Goal: Task Accomplishment & Management: Complete application form

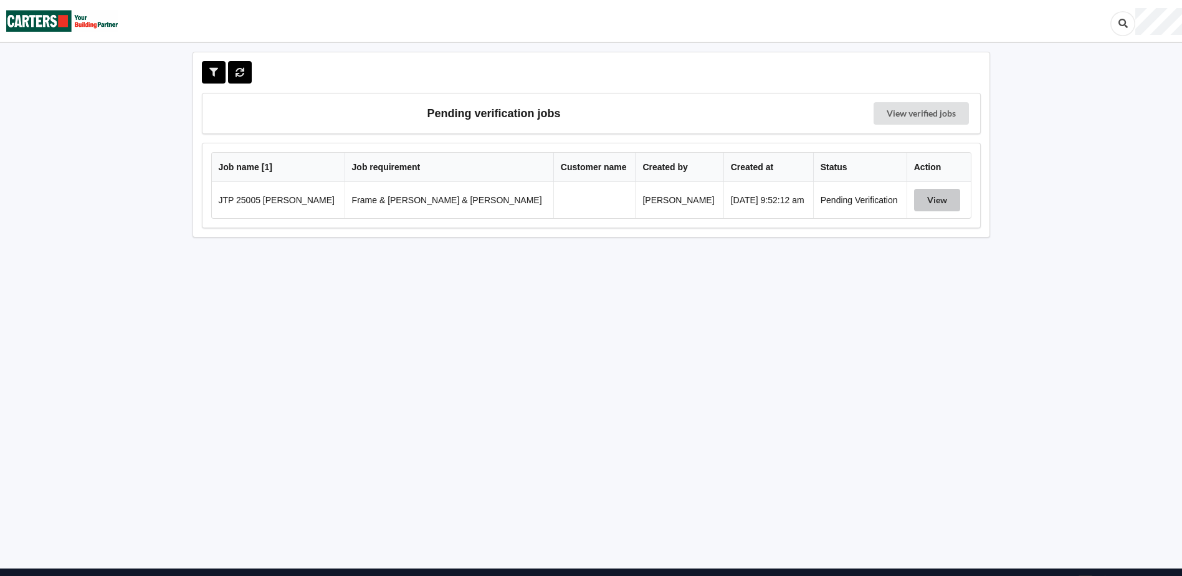
click at [936, 199] on button "View" at bounding box center [937, 200] width 46 height 22
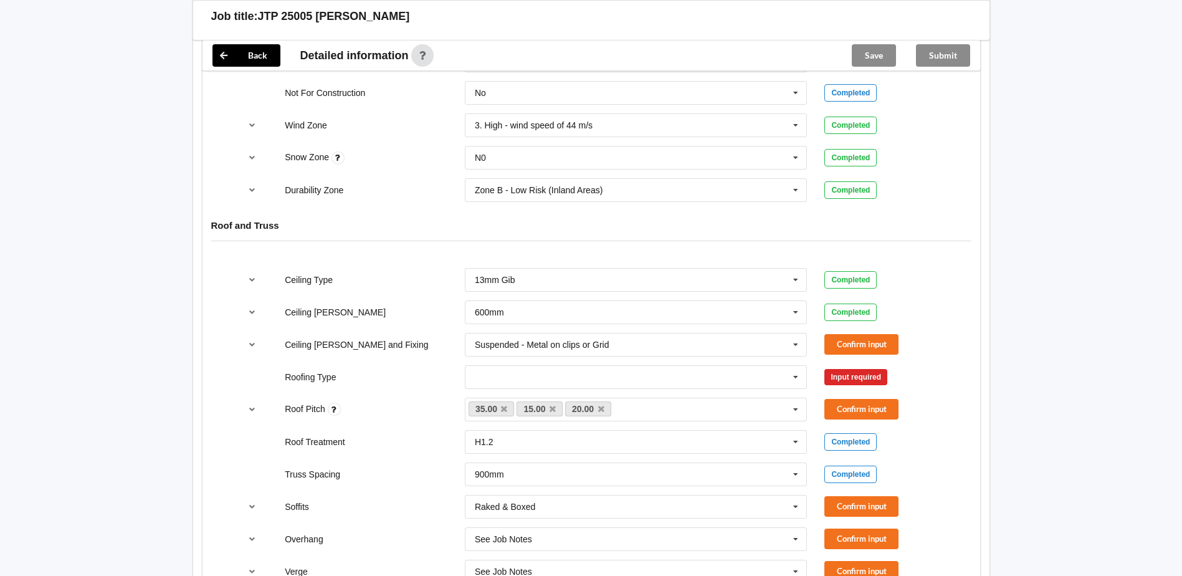
scroll to position [686, 0]
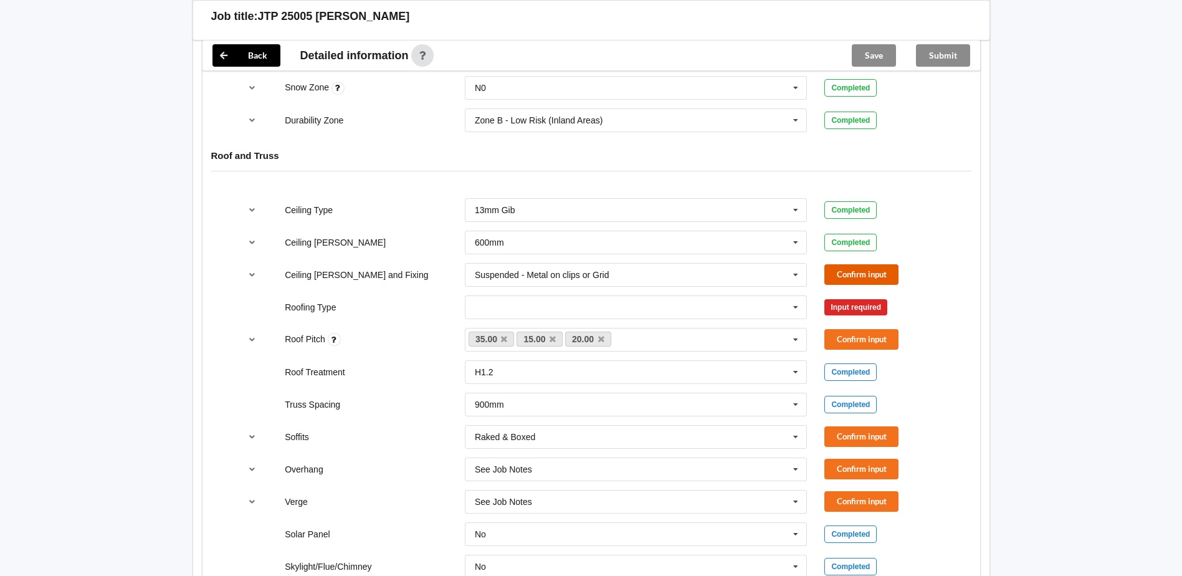
click at [868, 264] on button "Confirm input" at bounding box center [862, 274] width 74 height 21
click at [795, 296] on icon at bounding box center [796, 307] width 19 height 23
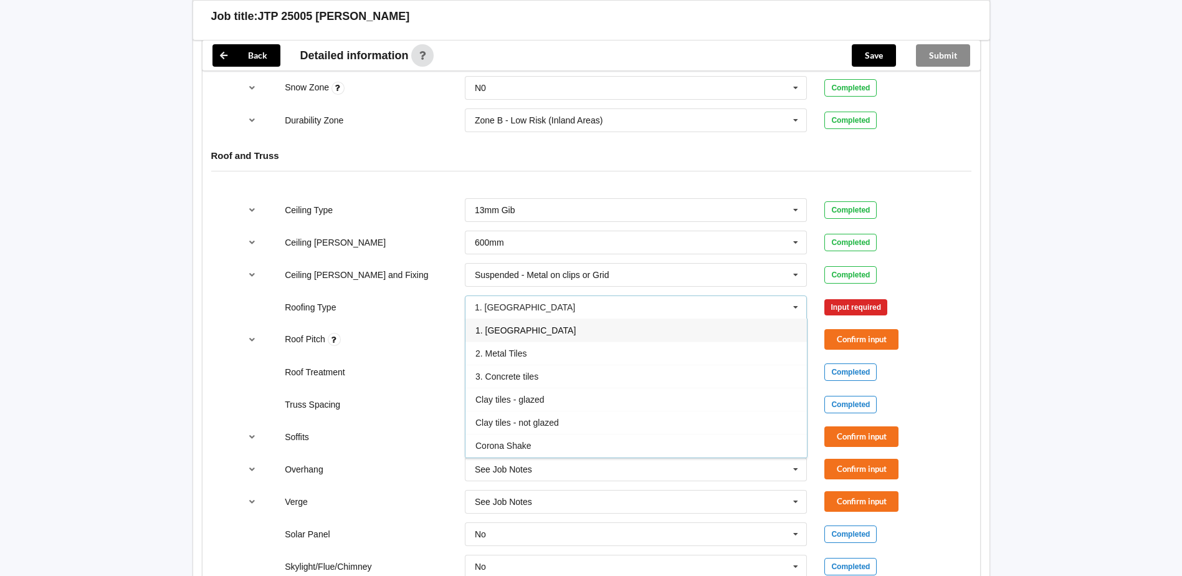
click at [497, 325] on span "1. [GEOGRAPHIC_DATA]" at bounding box center [526, 330] width 100 height 10
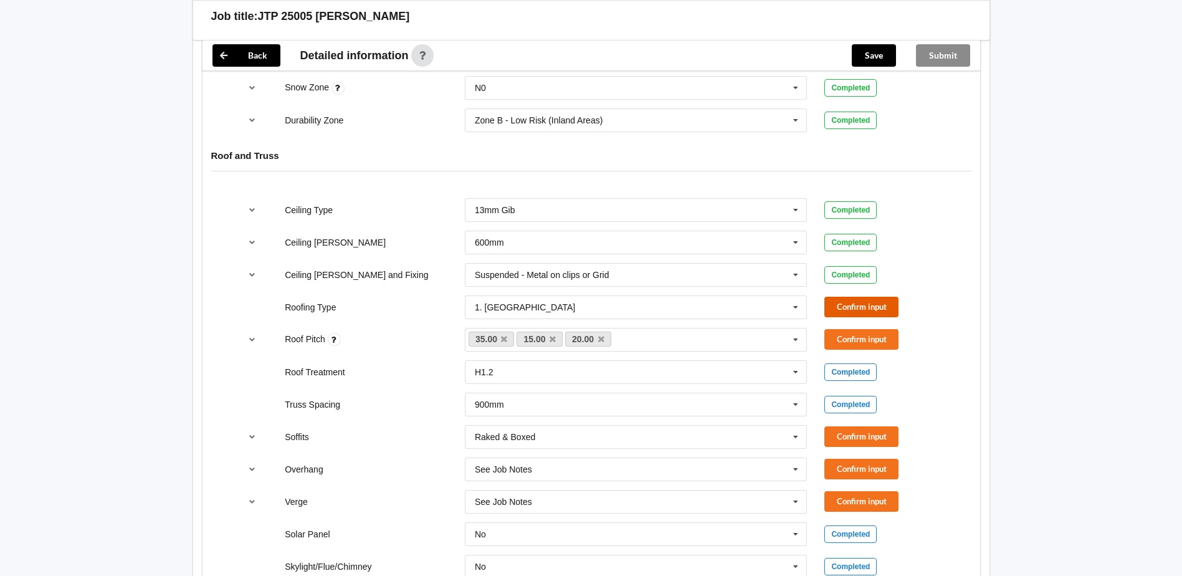
click at [858, 297] on button "Confirm input" at bounding box center [862, 307] width 74 height 21
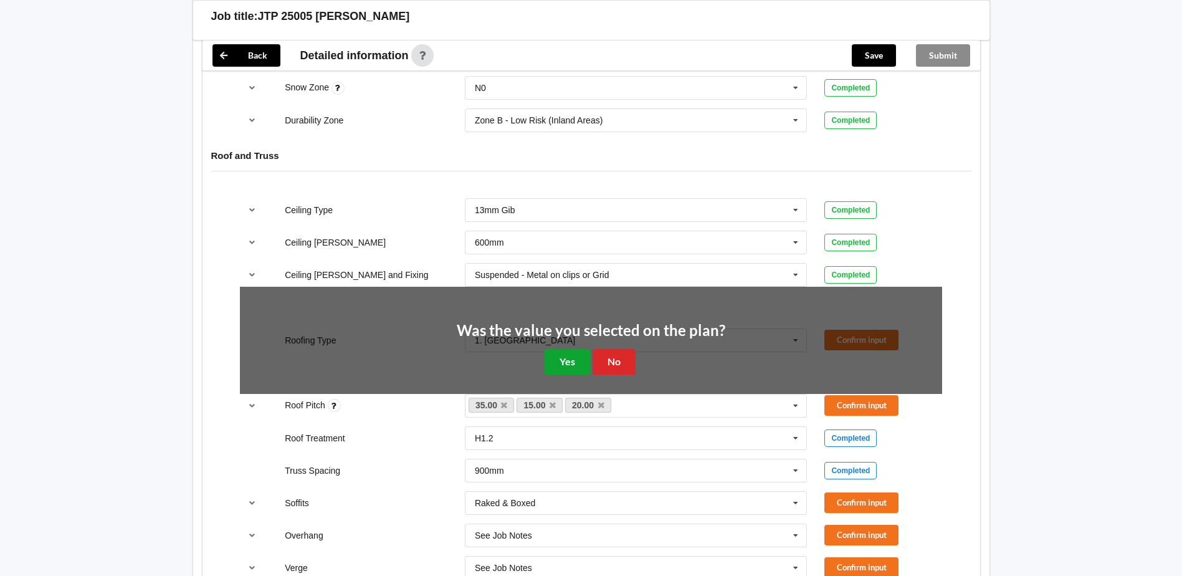
click at [572, 349] on button "Yes" at bounding box center [568, 362] width 46 height 26
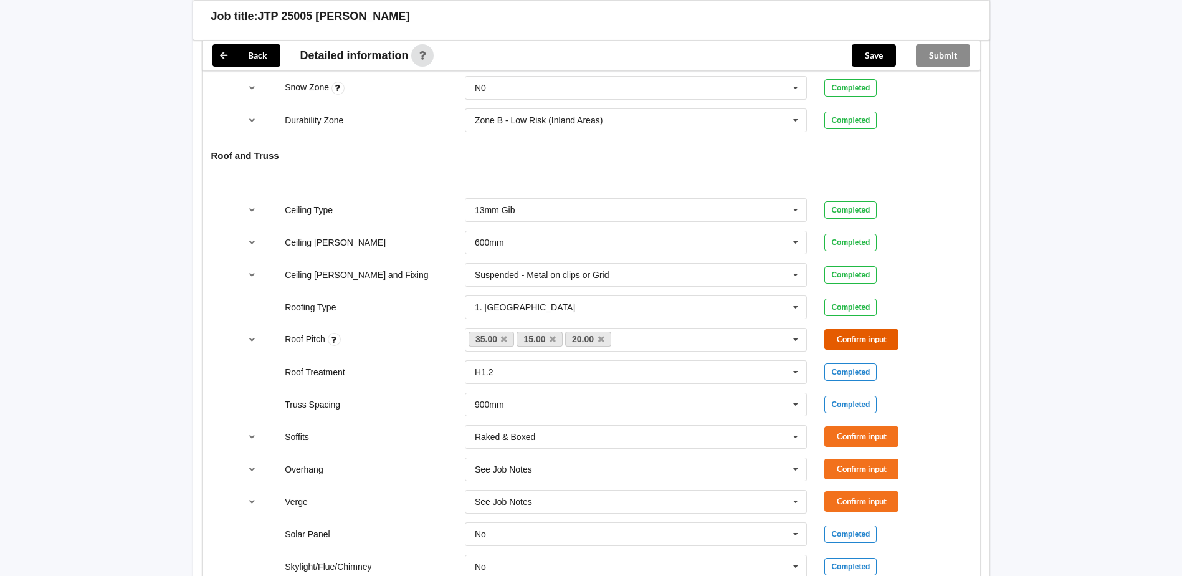
click at [843, 329] on button "Confirm input" at bounding box center [862, 339] width 74 height 21
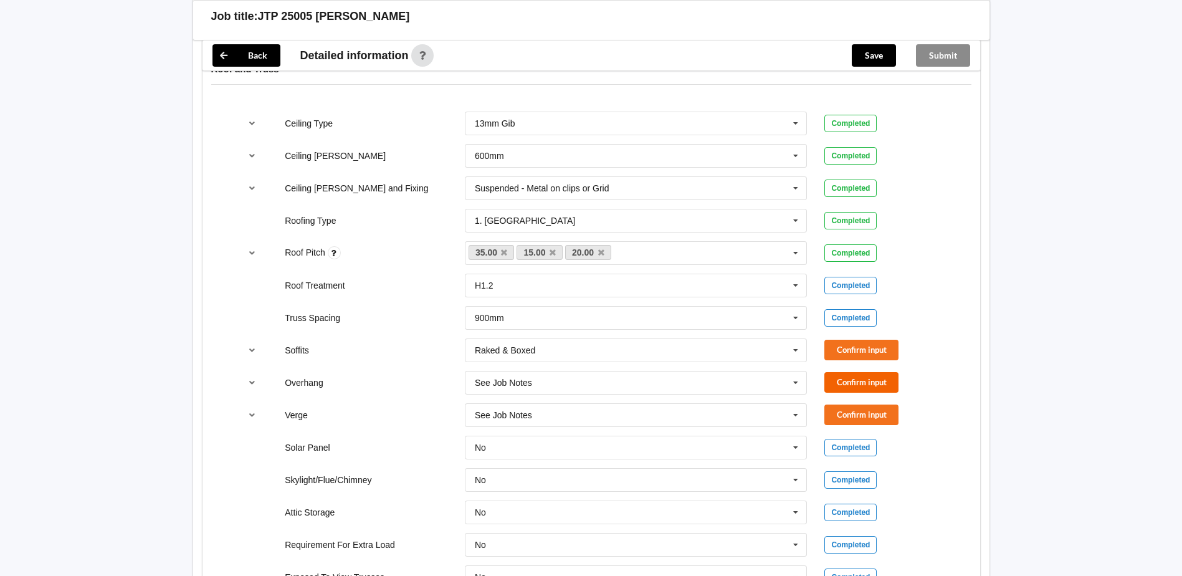
scroll to position [810, 0]
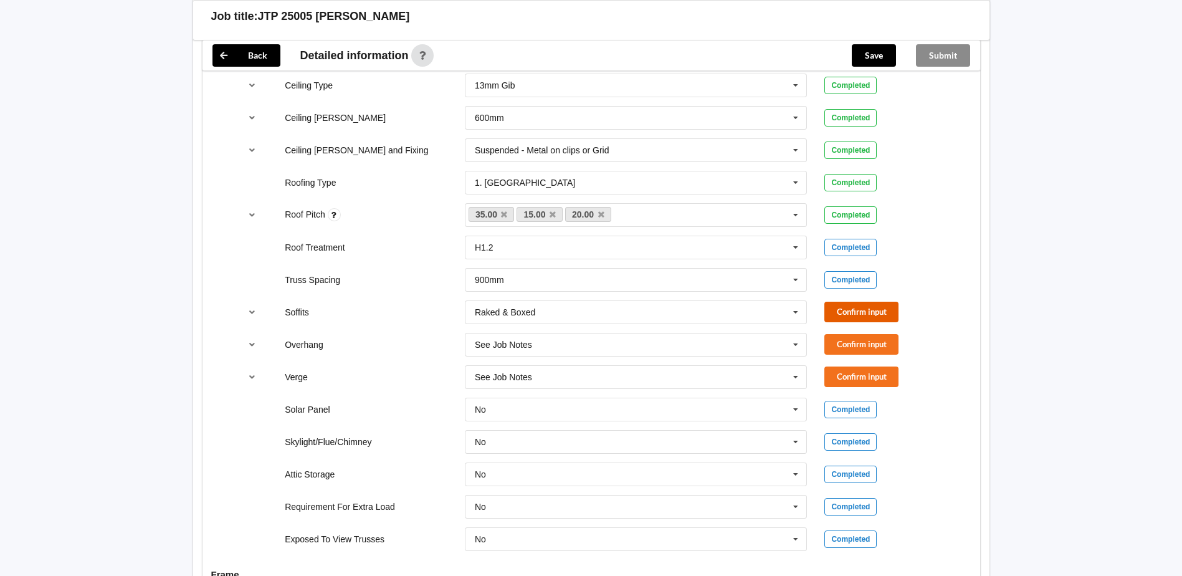
click at [860, 302] on button "Confirm input" at bounding box center [862, 312] width 74 height 21
click at [856, 334] on button "Confirm input" at bounding box center [862, 344] width 74 height 21
click at [848, 367] on button "Confirm input" at bounding box center [862, 377] width 74 height 21
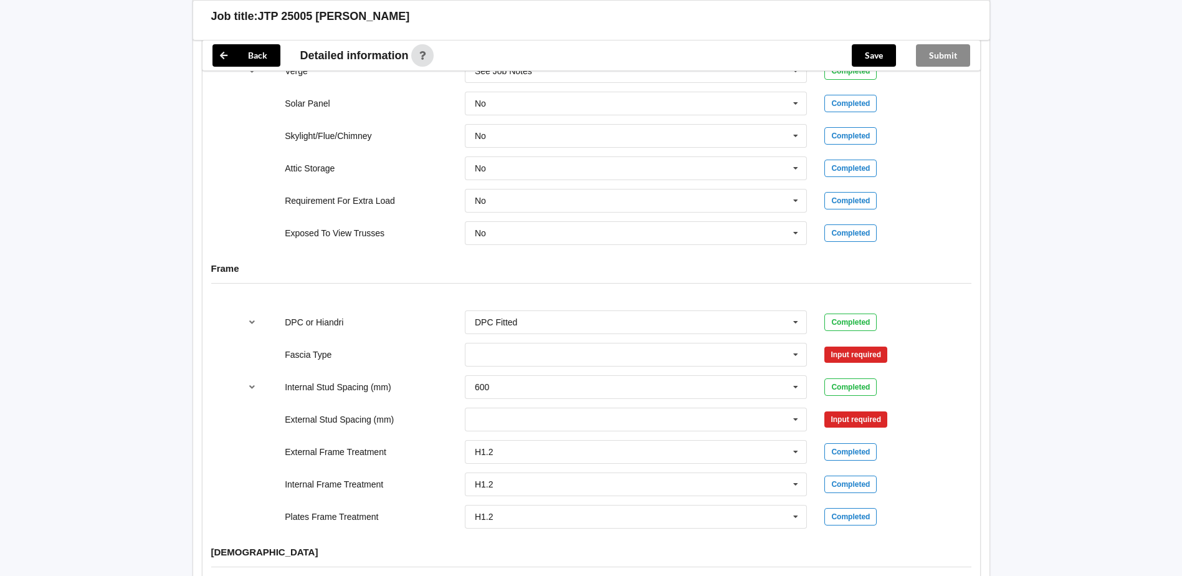
scroll to position [1122, 0]
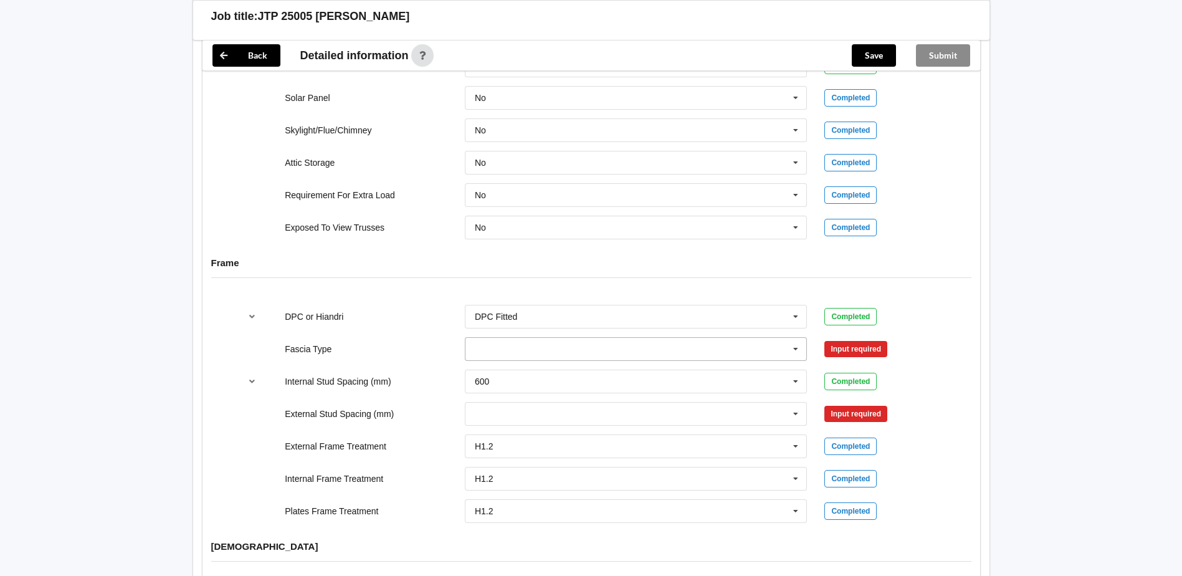
click at [796, 340] on icon at bounding box center [796, 349] width 19 height 23
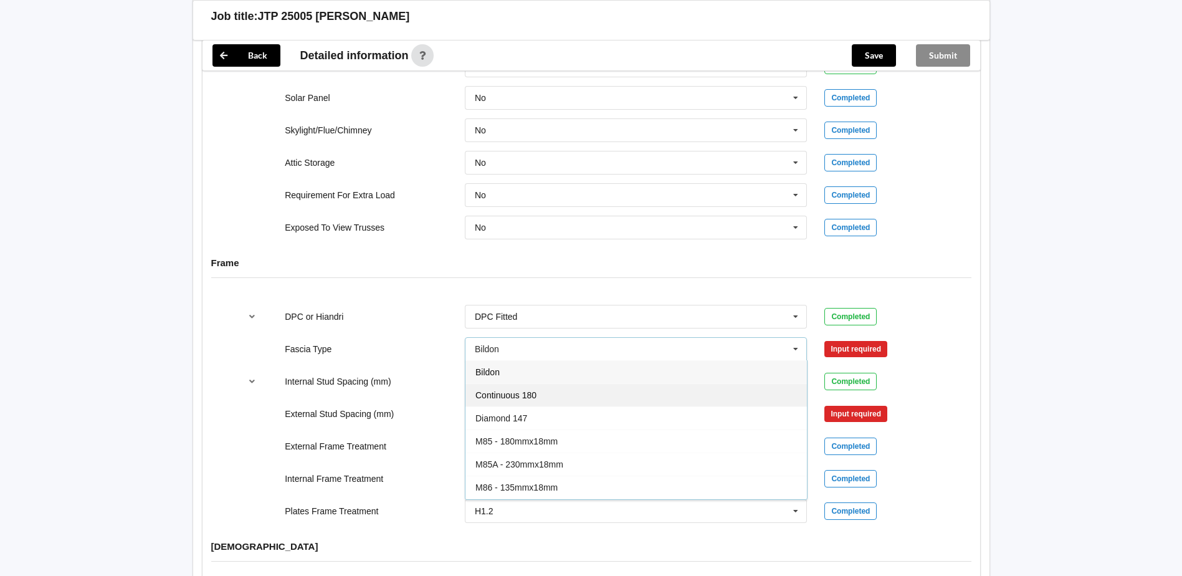
click at [547, 384] on div "Continuous 180" at bounding box center [637, 394] width 342 height 23
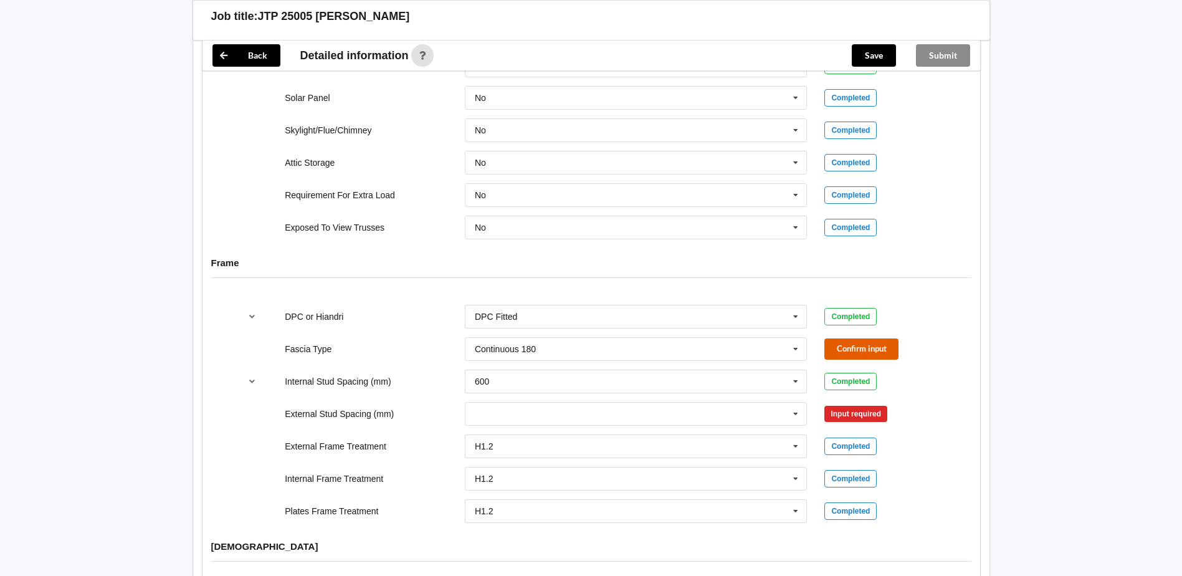
click at [865, 338] on button "Confirm input" at bounding box center [862, 348] width 74 height 21
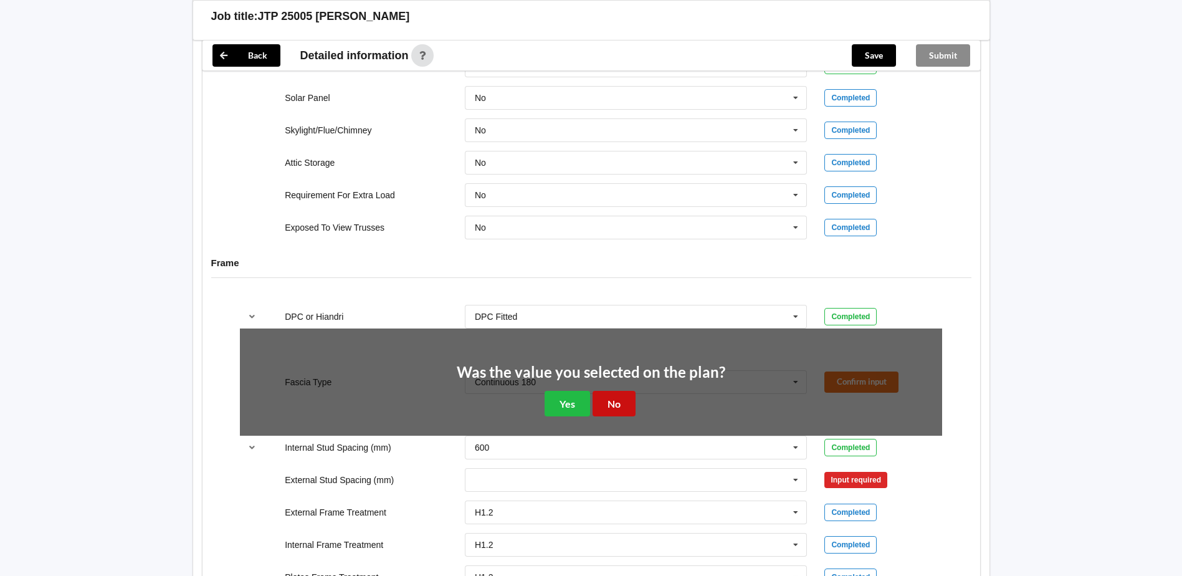
drag, startPoint x: 602, startPoint y: 392, endPoint x: 613, endPoint y: 394, distance: 10.8
click at [603, 392] on button "No" at bounding box center [614, 404] width 43 height 26
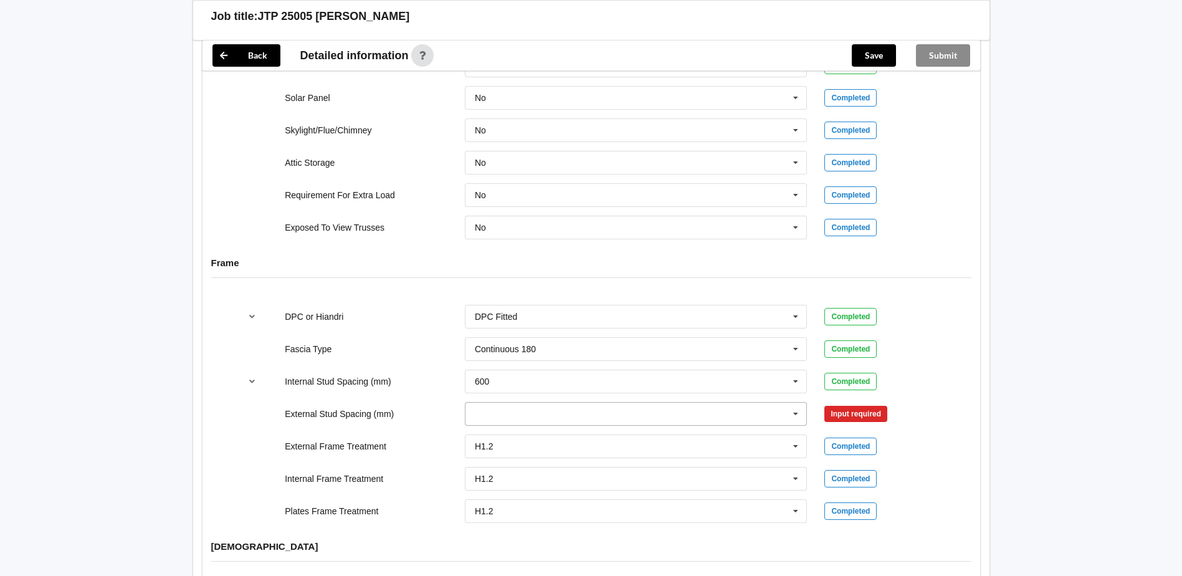
click at [794, 403] on icon at bounding box center [796, 414] width 19 height 23
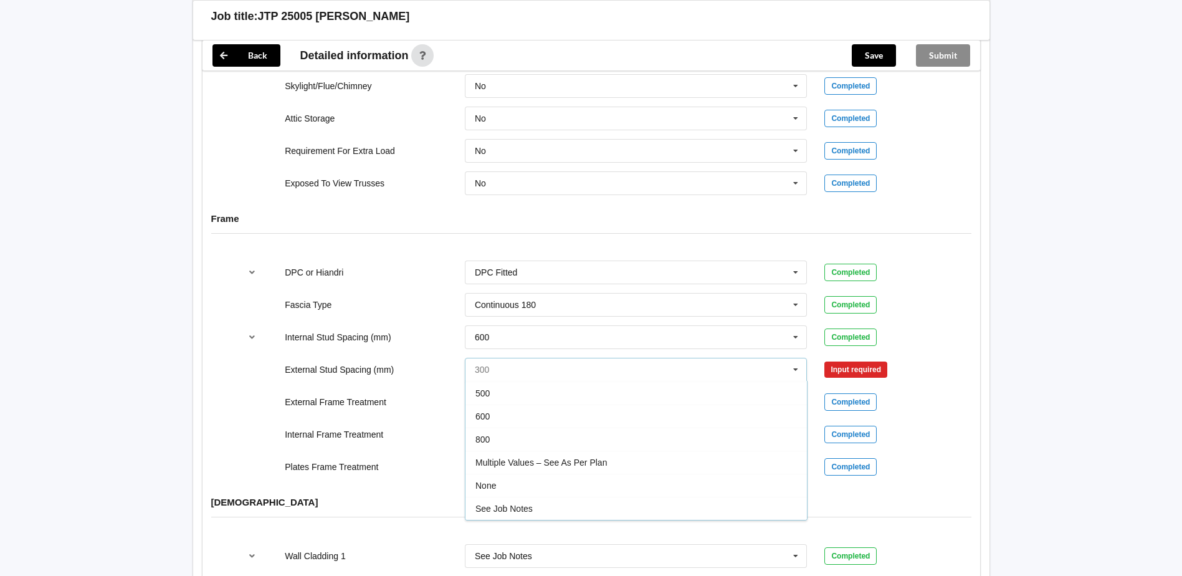
scroll to position [1309, 0]
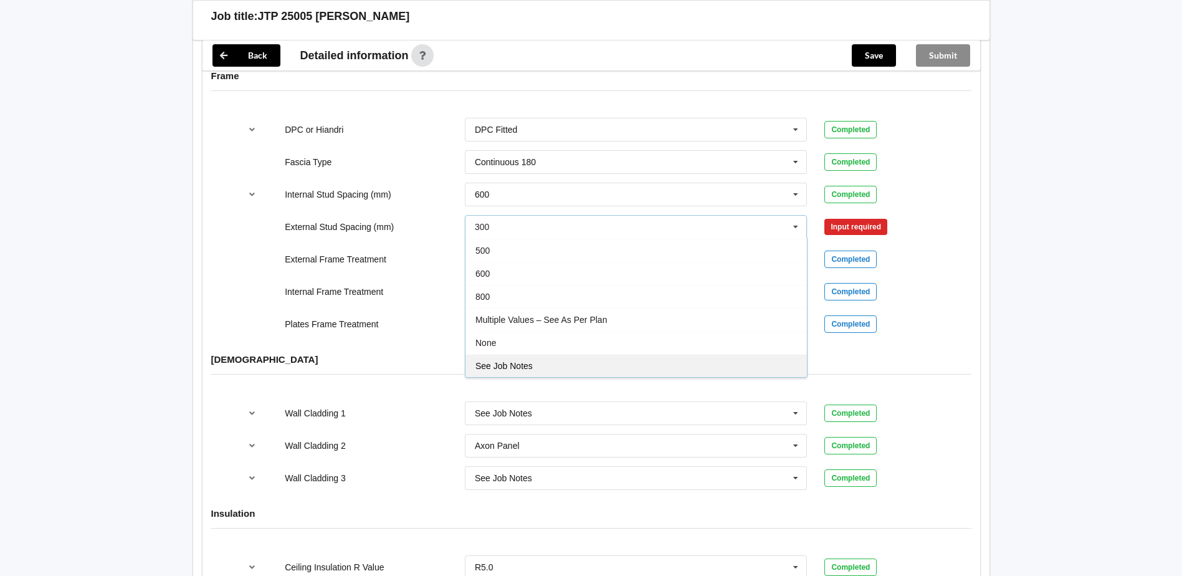
click at [512, 361] on span "See Job Notes" at bounding box center [504, 366] width 57 height 10
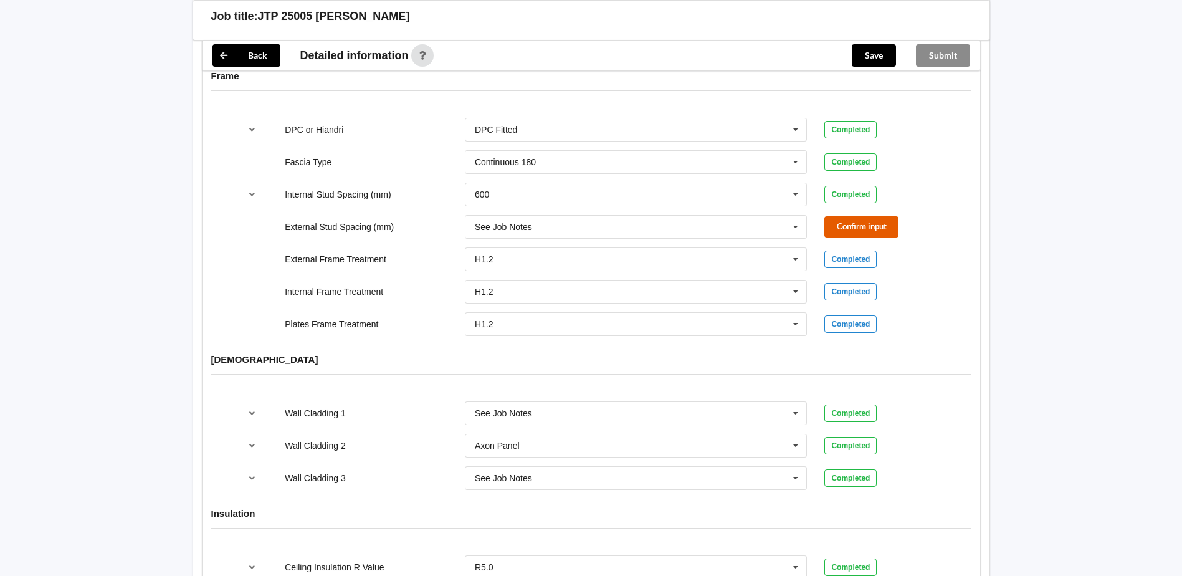
click at [888, 216] on button "Confirm input" at bounding box center [862, 226] width 74 height 21
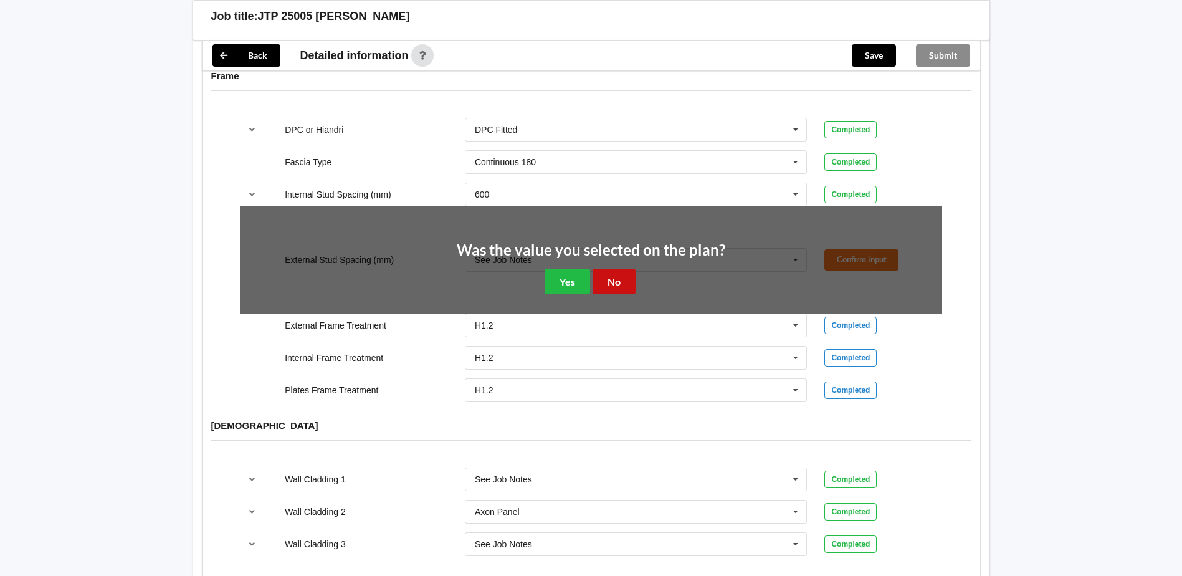
click at [616, 269] on button "No" at bounding box center [614, 282] width 43 height 26
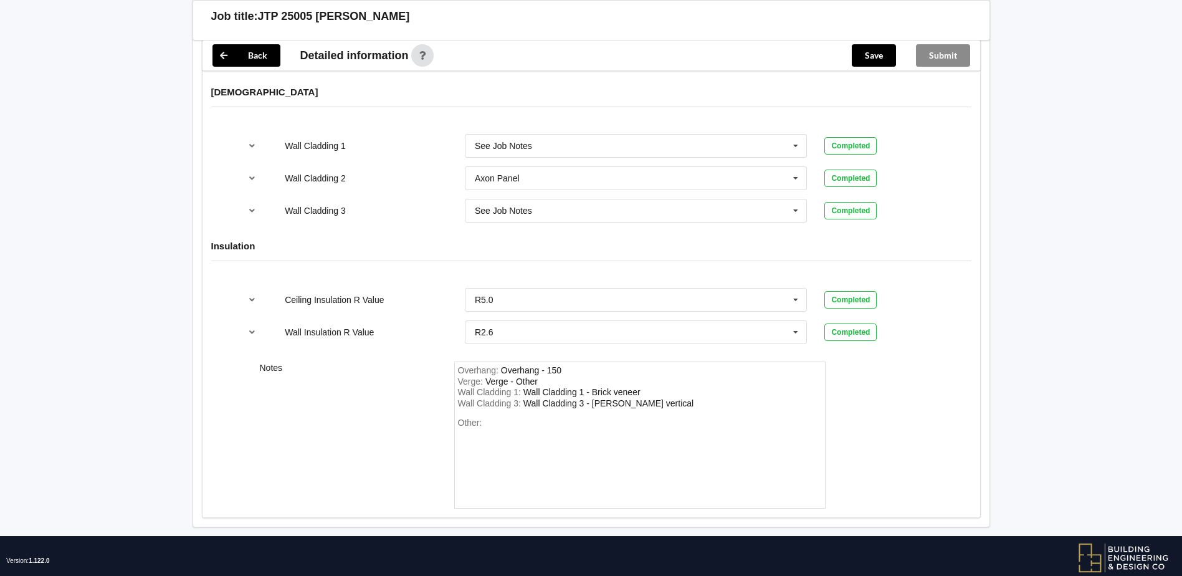
scroll to position [1586, 0]
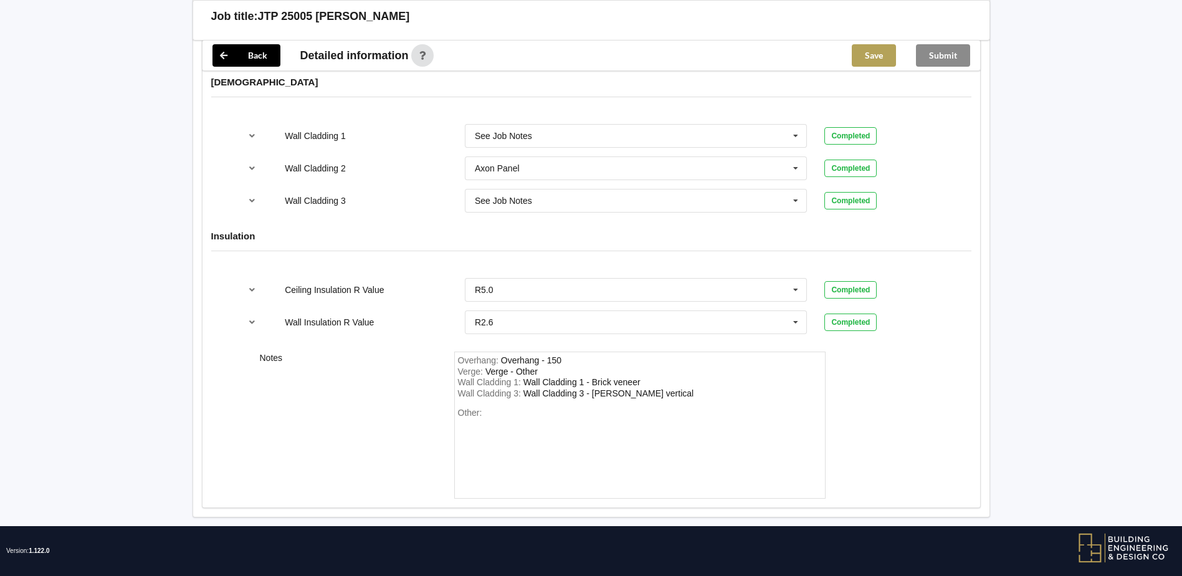
click at [874, 62] on button "Save" at bounding box center [874, 55] width 44 height 22
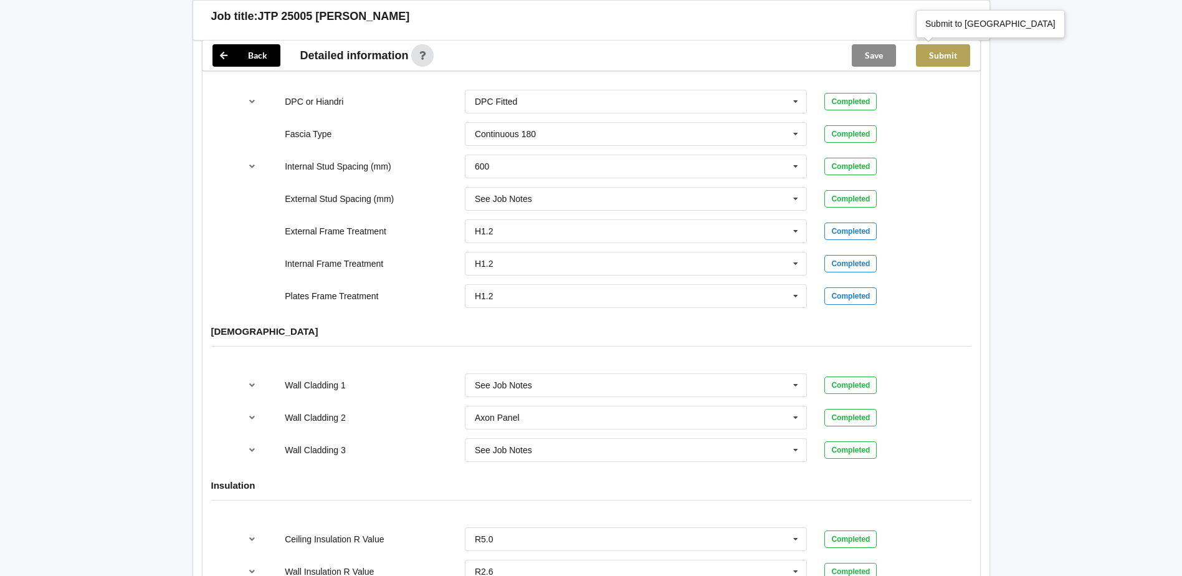
click at [941, 55] on button "Submit" at bounding box center [943, 55] width 54 height 22
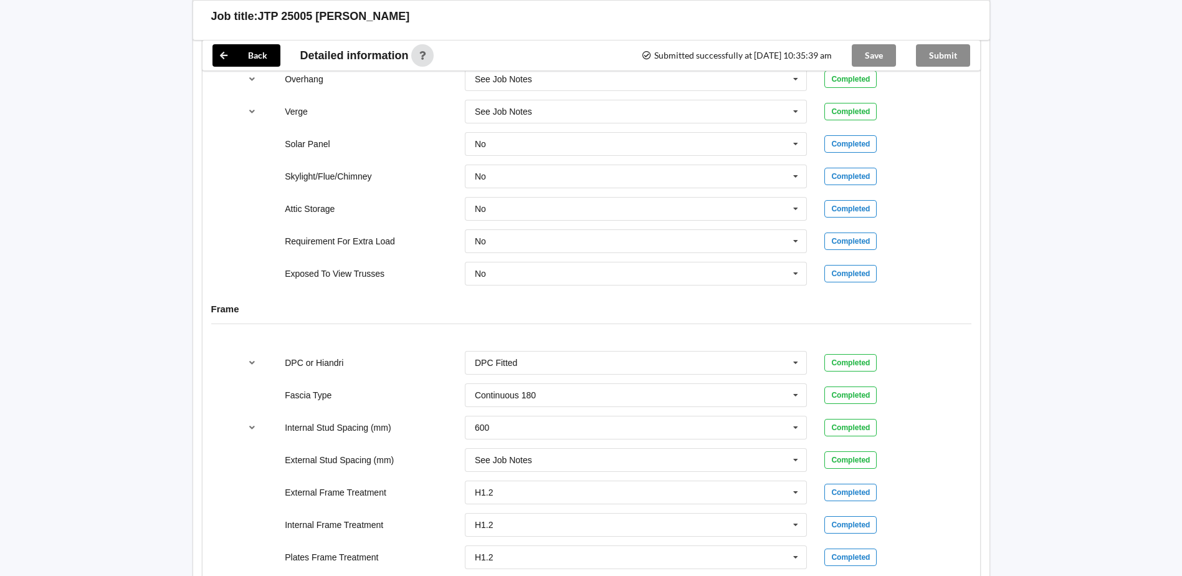
scroll to position [843, 0]
